Goal: Transaction & Acquisition: Purchase product/service

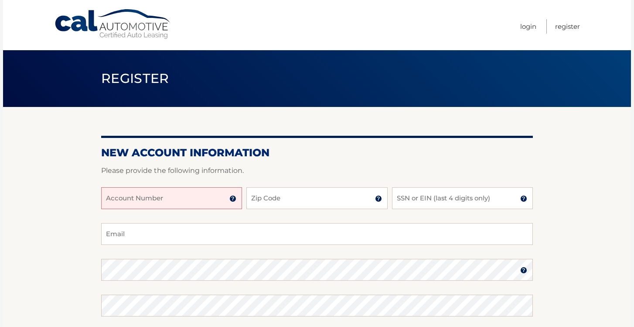
click at [192, 201] on input "Account Number" at bounding box center [171, 198] width 141 height 22
paste input "700195"
type input "700195"
drag, startPoint x: 133, startPoint y: 206, endPoint x: 98, endPoint y: 194, distance: 37.1
click at [98, 194] on section "New Account Information Please provide the following information. 700195 Accoun…" at bounding box center [317, 277] width 628 height 341
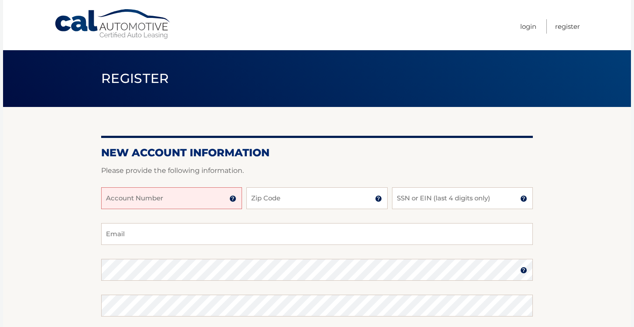
paste input "700195"
type input "700195"
click at [118, 201] on input "700195" at bounding box center [171, 198] width 141 height 22
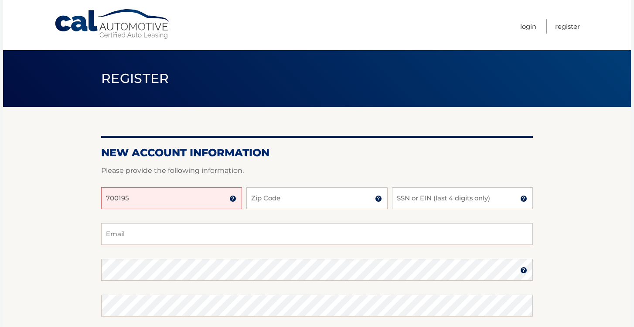
paste input "text"
drag, startPoint x: 135, startPoint y: 198, endPoint x: 92, endPoint y: 194, distance: 42.9
click at [92, 194] on section "New Account Information Please provide the following information. 700195 Accoun…" at bounding box center [317, 277] width 628 height 341
type input "44456028725"
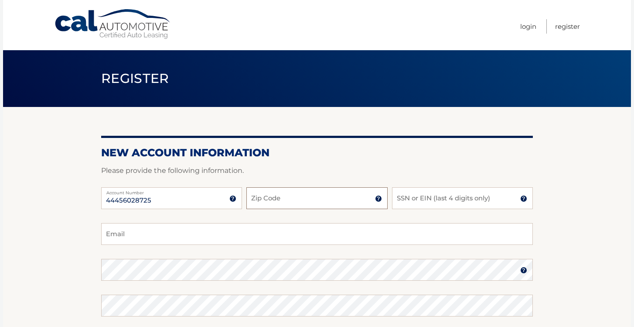
click at [292, 202] on input "Zip Code" at bounding box center [316, 198] width 141 height 22
type input "14607"
type input "3605"
click at [128, 233] on input "Email" at bounding box center [317, 234] width 432 height 22
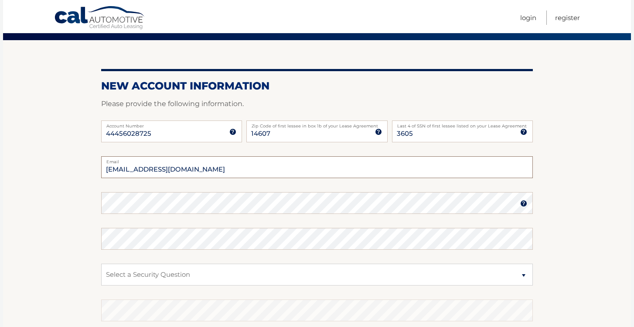
scroll to position [69, 0]
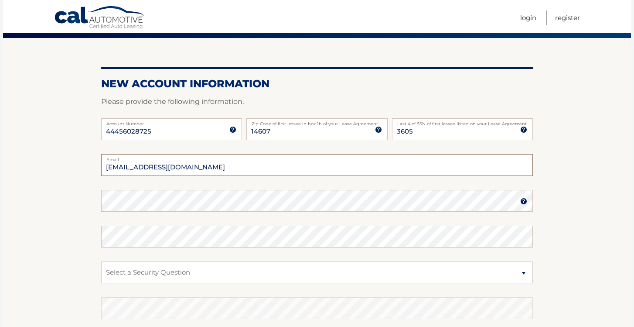
type input "[EMAIL_ADDRESS][DOMAIN_NAME]"
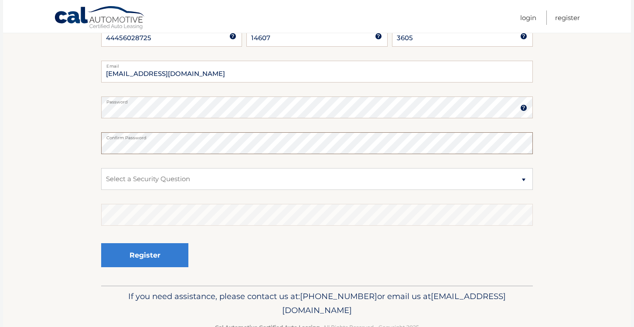
scroll to position [164, 0]
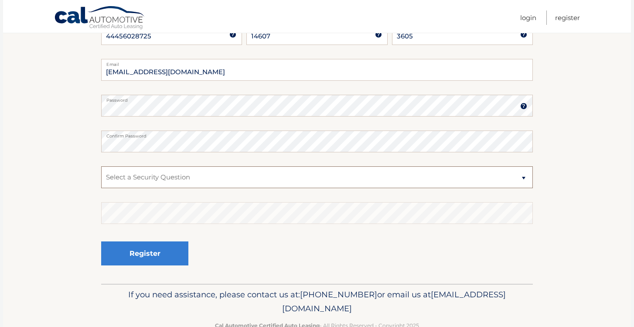
click at [150, 181] on select "Select a Security Question What was the name of your elementary school? What is…" at bounding box center [317, 177] width 432 height 22
select select "1"
click at [101, 166] on select "Select a Security Question What was the name of your elementary school? What is…" at bounding box center [317, 177] width 432 height 22
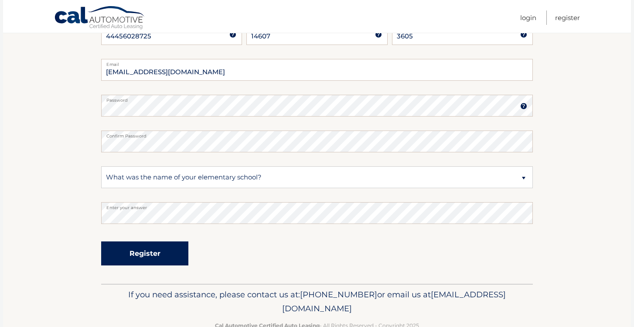
click at [146, 255] on button "Register" at bounding box center [144, 253] width 87 height 24
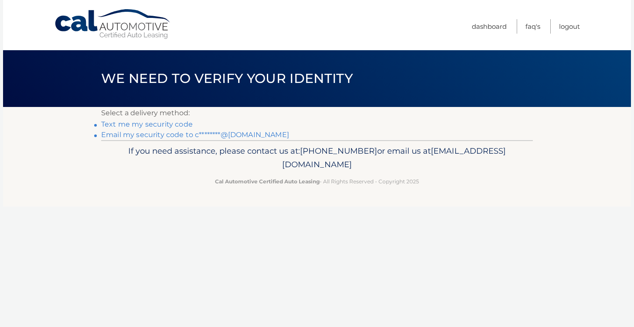
click at [181, 135] on link "Email my security code to c********@gmail.com" at bounding box center [195, 134] width 188 height 8
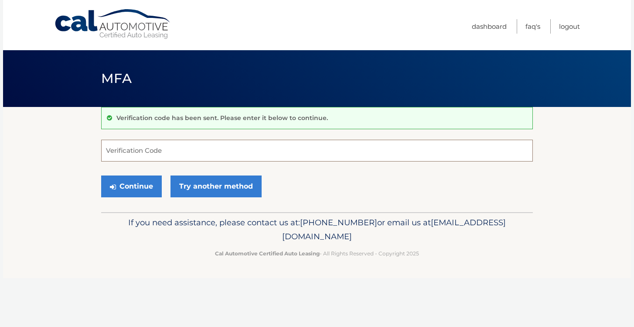
click at [129, 150] on input "Verification Code" at bounding box center [317, 151] width 432 height 22
paste input "229943"
click at [145, 184] on button "Continue" at bounding box center [131, 186] width 61 height 22
click at [139, 156] on input "229943" at bounding box center [317, 151] width 432 height 22
type input "229943"
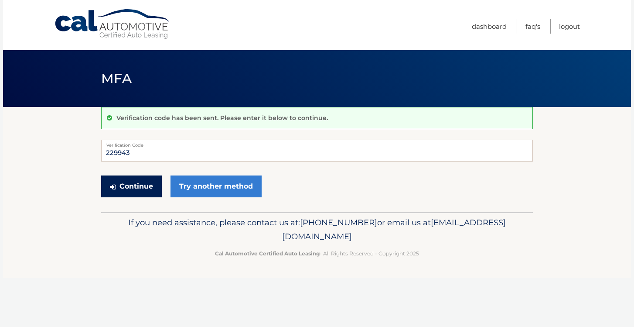
click at [127, 181] on button "Continue" at bounding box center [131, 186] width 61 height 22
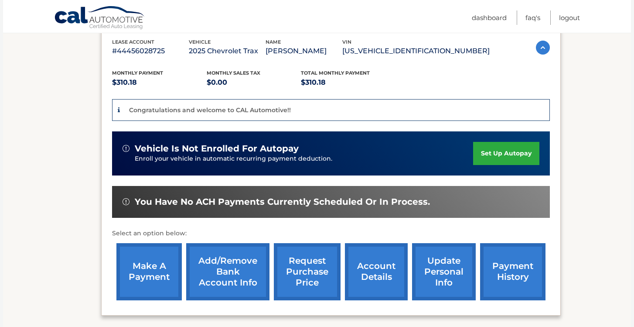
scroll to position [234, 0]
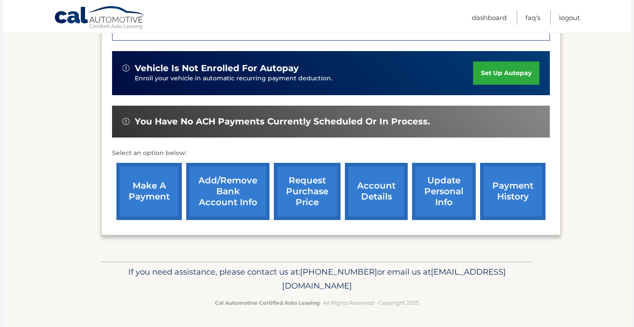
click at [451, 189] on link "update personal info" at bounding box center [444, 191] width 64 height 57
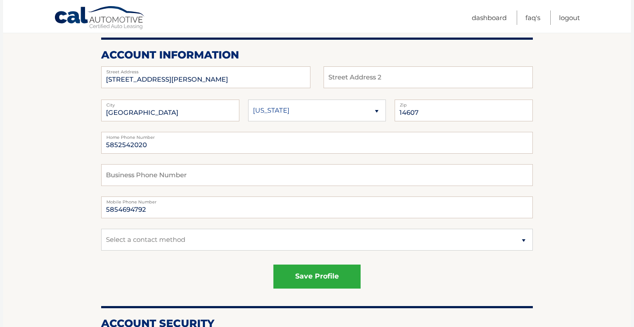
scroll to position [99, 0]
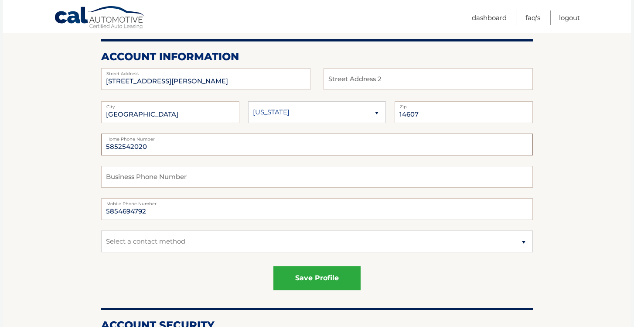
drag, startPoint x: 149, startPoint y: 149, endPoint x: 98, endPoint y: 143, distance: 51.5
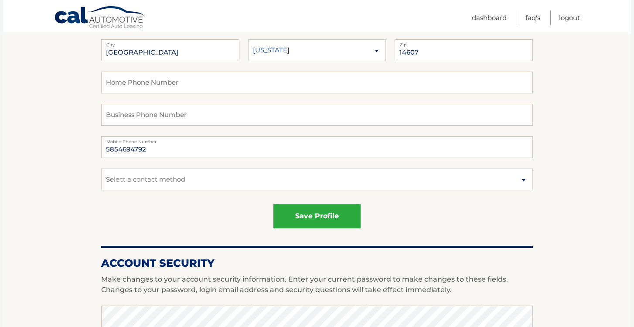
scroll to position [163, 0]
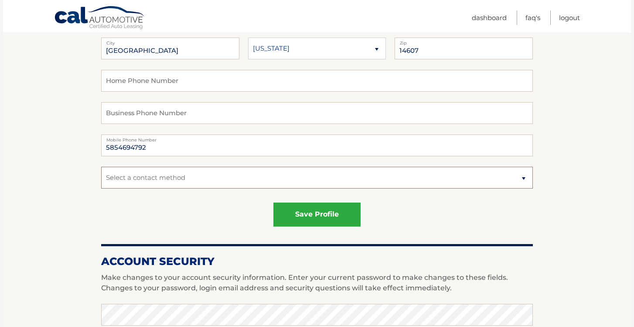
click at [164, 172] on select "Select a contact method Mobile Home" at bounding box center [317, 178] width 432 height 22
select select "1"
click at [101, 167] on select "Select a contact method Mobile Home" at bounding box center [317, 178] width 432 height 22
click at [109, 213] on div "save profile" at bounding box center [317, 214] width 432 height 24
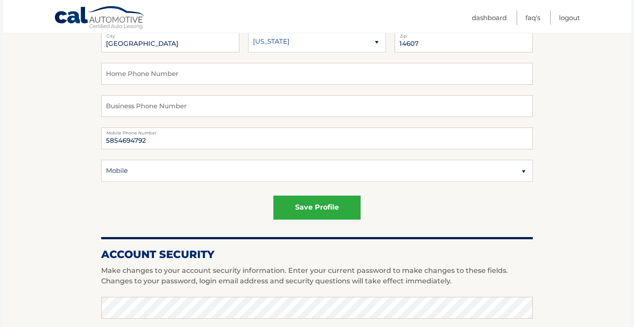
scroll to position [178, 0]
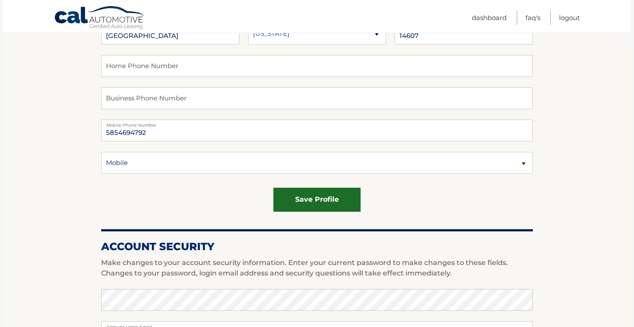
click at [312, 200] on button "save profile" at bounding box center [317, 200] width 87 height 24
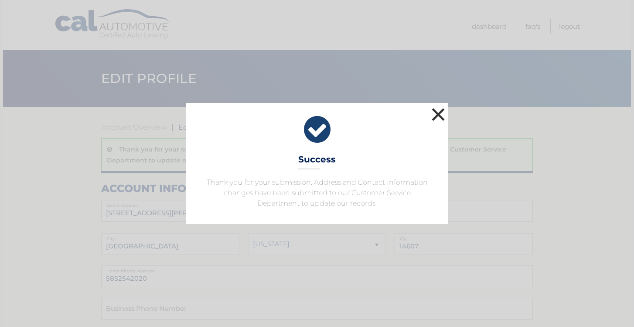
click at [440, 116] on button "×" at bounding box center [438, 114] width 17 height 17
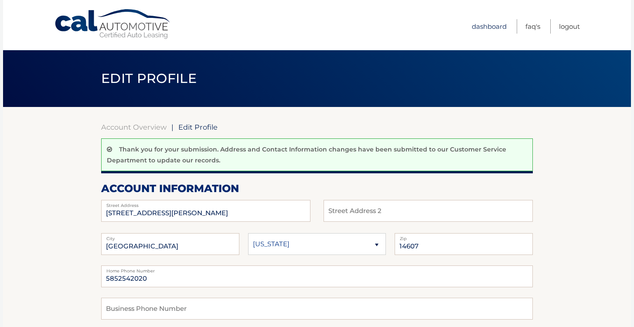
click at [490, 24] on link "Dashboard" at bounding box center [489, 26] width 35 height 14
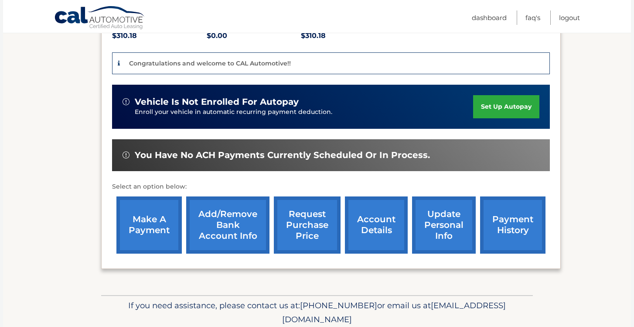
scroll to position [234, 0]
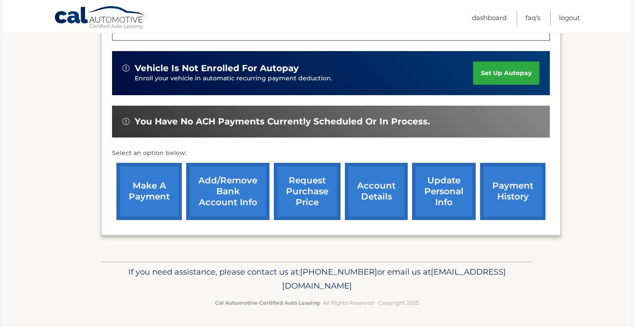
click at [166, 176] on link "make a payment" at bounding box center [148, 191] width 65 height 57
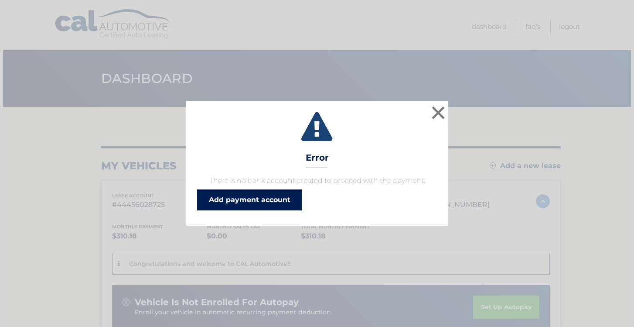
click at [231, 201] on link "Add payment account" at bounding box center [249, 199] width 105 height 21
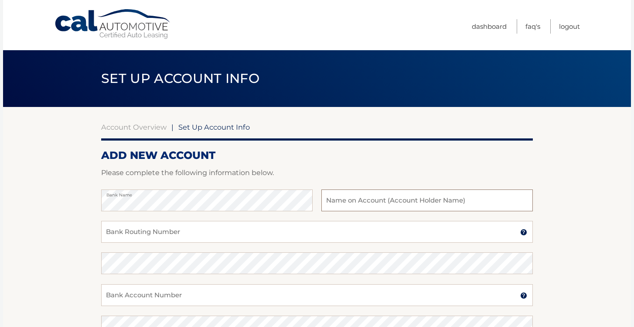
click at [425, 200] on input "text" at bounding box center [428, 200] width 212 height 22
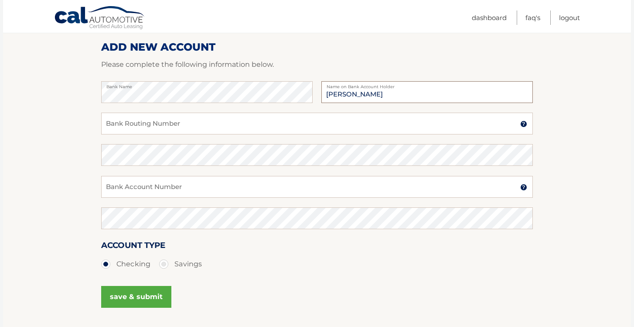
scroll to position [110, 0]
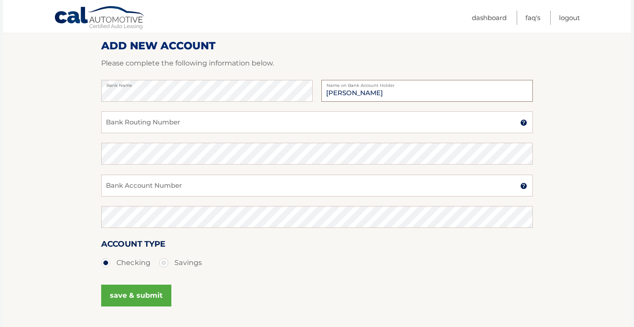
type input "[PERSON_NAME]"
click at [287, 123] on input "Bank Routing Number" at bounding box center [317, 122] width 432 height 22
click at [115, 124] on input "022000046" at bounding box center [317, 122] width 432 height 22
click at [135, 123] on input "022000046" at bounding box center [317, 122] width 432 height 22
type input "02200046"
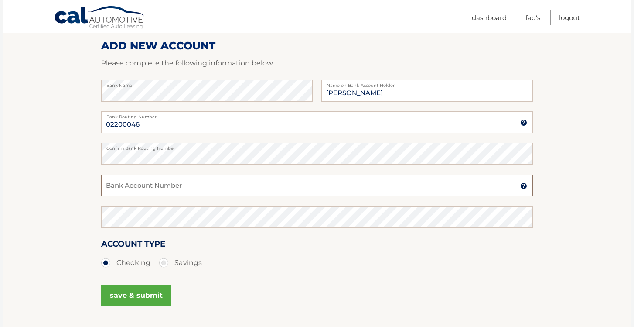
click at [130, 188] on input "Bank Account Number" at bounding box center [317, 186] width 432 height 22
type input "9847455913"
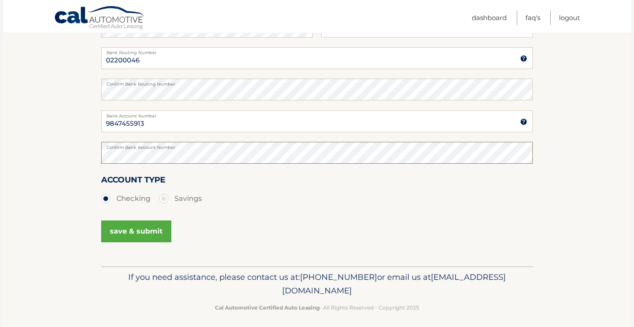
scroll to position [178, 0]
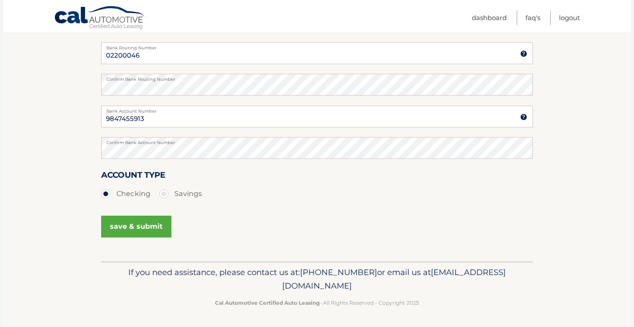
click at [144, 226] on button "save & submit" at bounding box center [136, 227] width 70 height 22
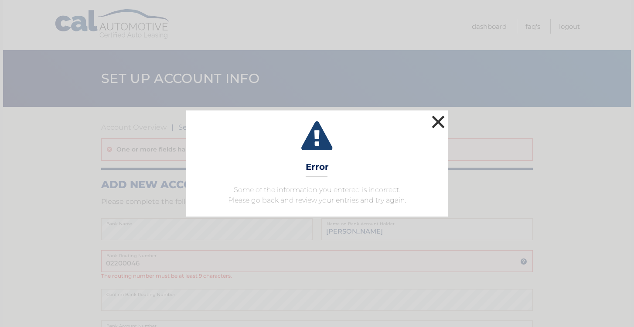
click at [441, 120] on button "×" at bounding box center [438, 121] width 17 height 17
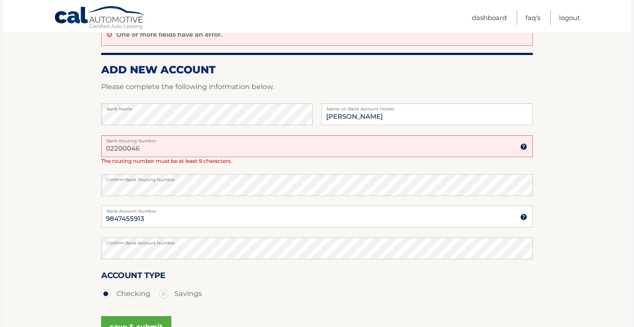
scroll to position [116, 0]
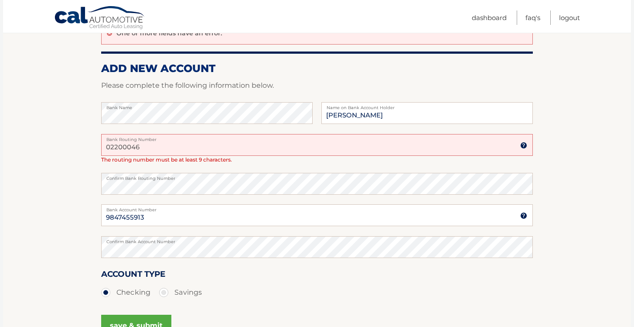
click at [129, 148] on input "02200046" at bounding box center [317, 145] width 432 height 22
type input "022000046"
click at [65, 207] on section "Account Overview | Set Up Account Info One or more fields have an error. ADD NE…" at bounding box center [317, 176] width 628 height 370
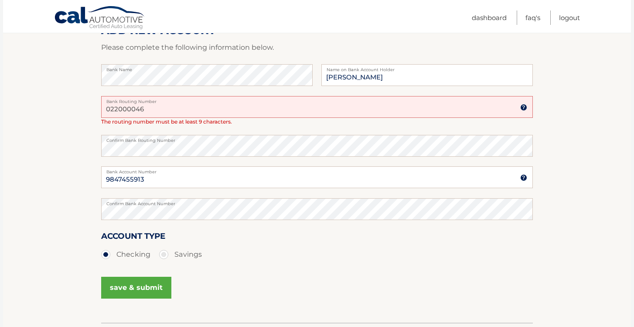
scroll to position [155, 0]
click at [150, 288] on button "save & submit" at bounding box center [136, 286] width 70 height 22
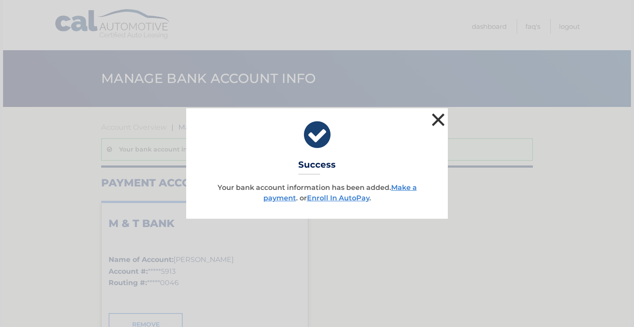
click at [438, 116] on button "×" at bounding box center [438, 119] width 17 height 17
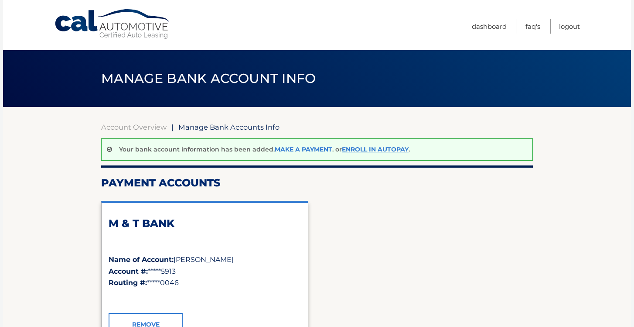
click at [311, 149] on link "Make a payment" at bounding box center [304, 149] width 58 height 8
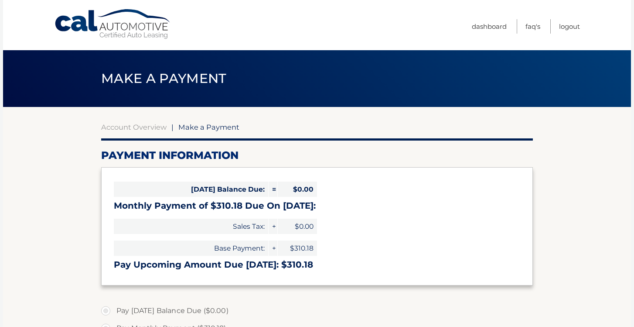
select select "MDE2YTFhN2ItZTFmZS00NDEwLWE1ZjAtZDc1NzYzNTM4M2Nm"
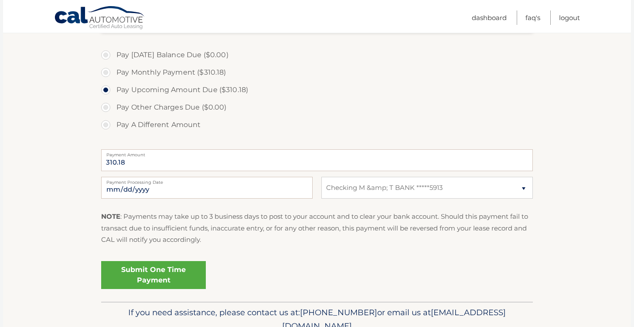
scroll to position [261, 0]
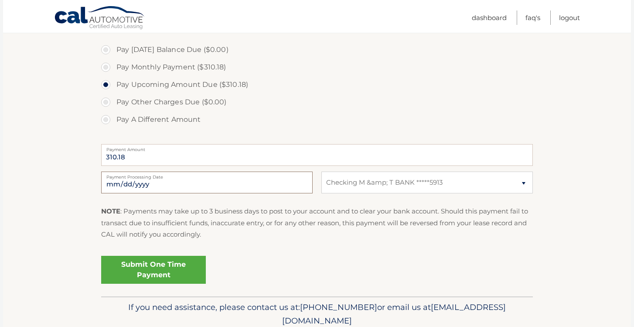
click at [147, 187] on input "2025-10-13" at bounding box center [207, 182] width 212 height 22
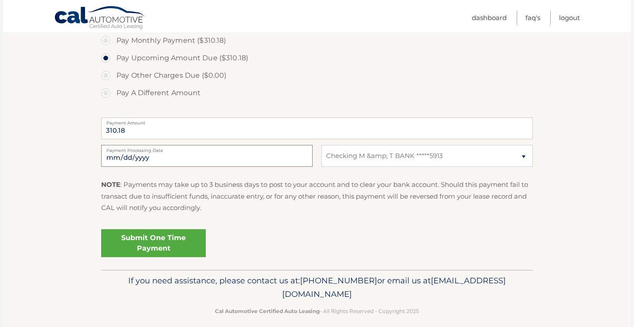
scroll to position [297, 0]
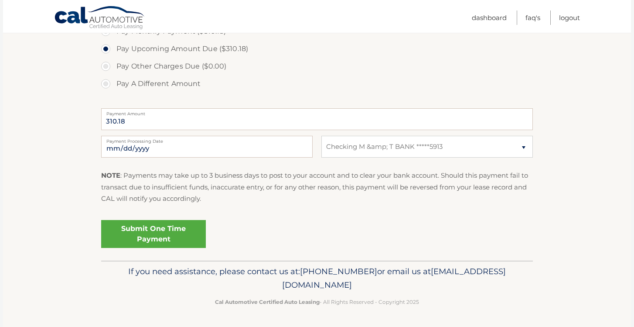
click at [162, 235] on link "Submit One Time Payment" at bounding box center [153, 234] width 105 height 28
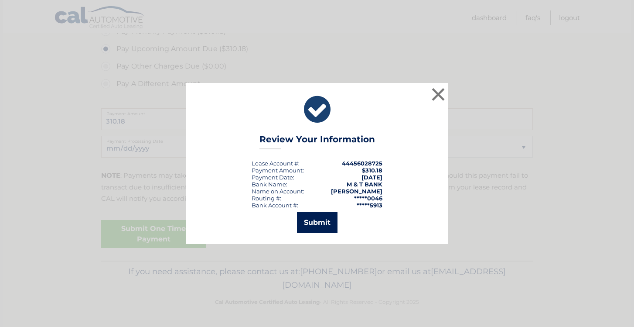
click at [327, 225] on button "Submit" at bounding box center [317, 222] width 41 height 21
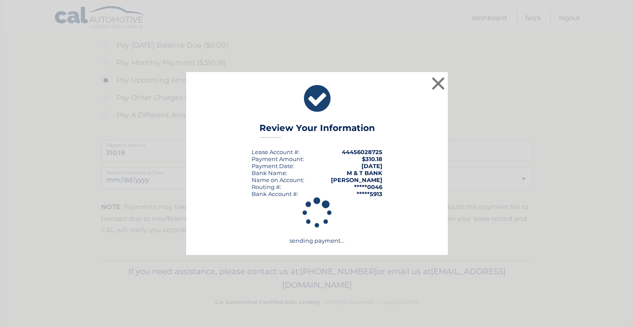
scroll to position [265, 0]
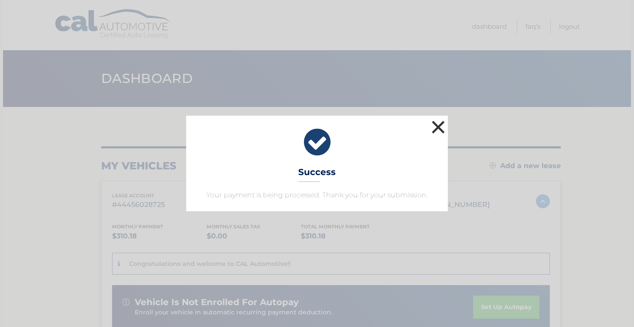
click at [437, 129] on button "×" at bounding box center [438, 126] width 17 height 17
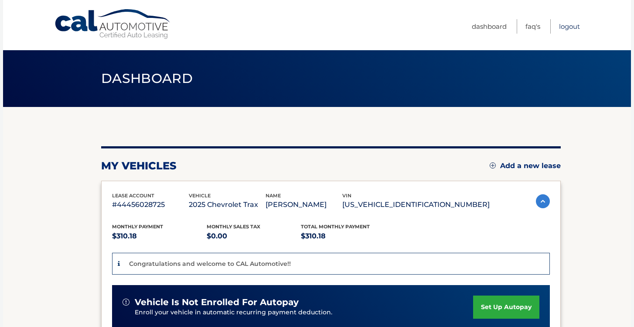
click at [576, 27] on link "Logout" at bounding box center [569, 26] width 21 height 14
